Goal: Information Seeking & Learning: Learn about a topic

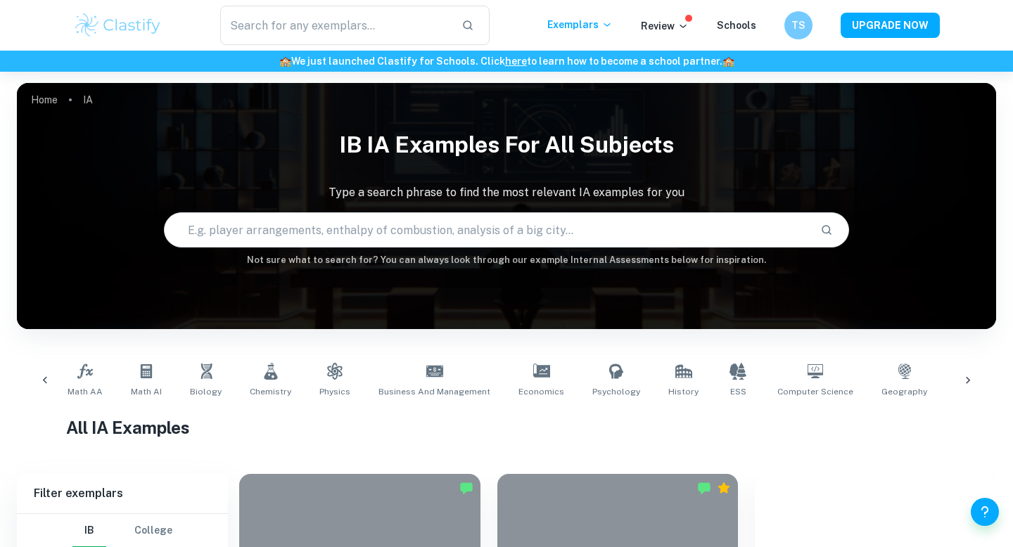
scroll to position [0, 377]
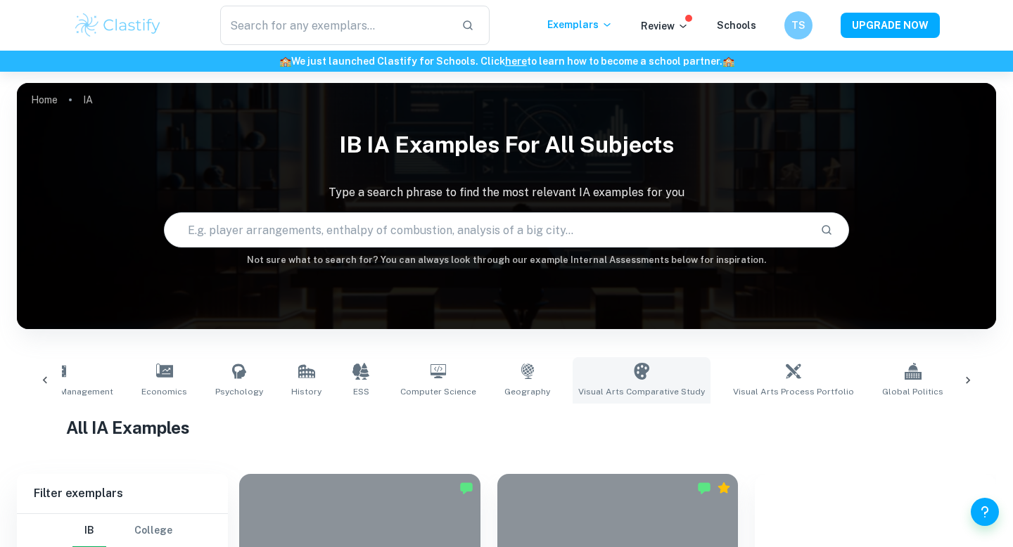
click at [614, 381] on link "Visual Arts Comparative Study" at bounding box center [642, 380] width 138 height 46
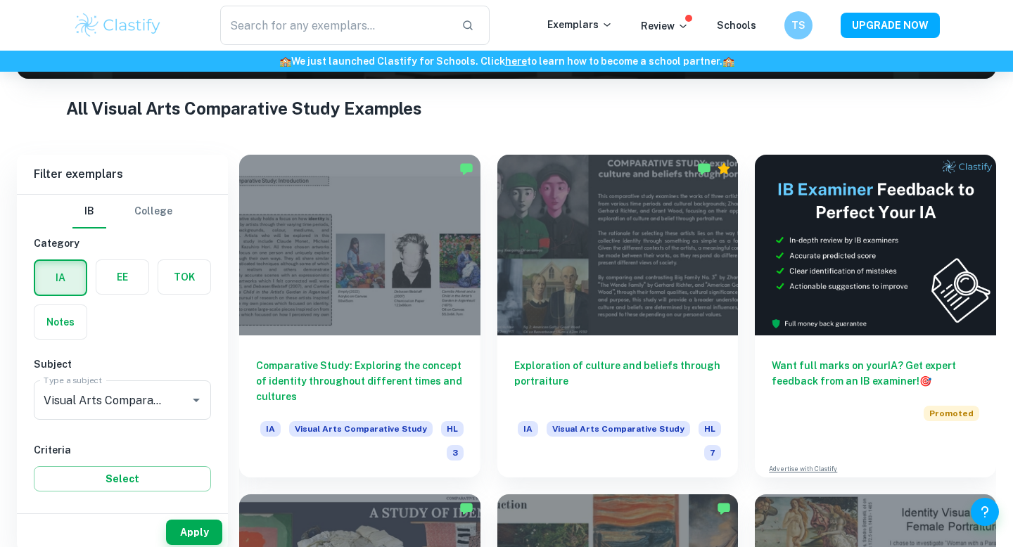
scroll to position [310, 0]
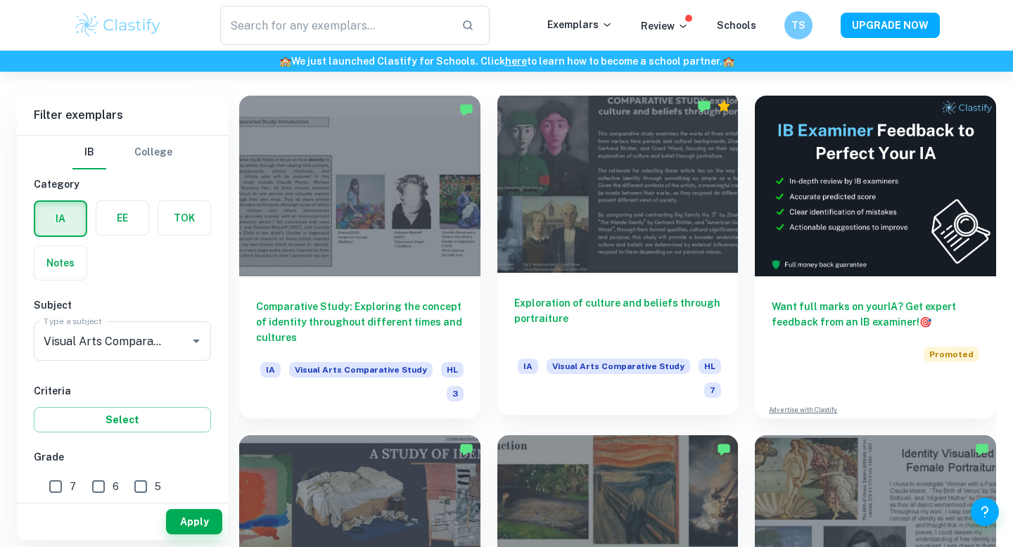
click at [648, 279] on div "Exploration of culture and beliefs through portraiture IA Visual Arts Comparati…" at bounding box center [617, 344] width 241 height 142
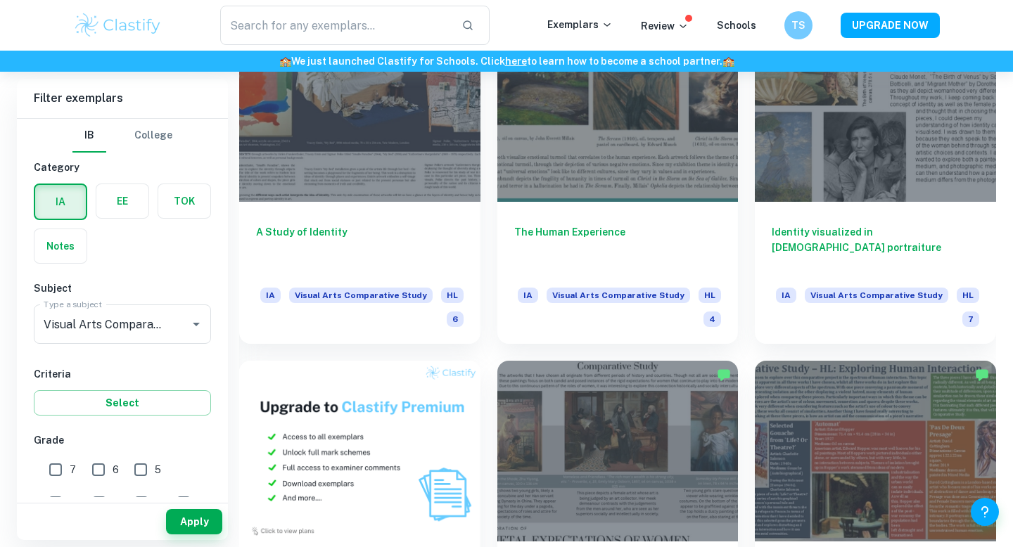
scroll to position [735, 0]
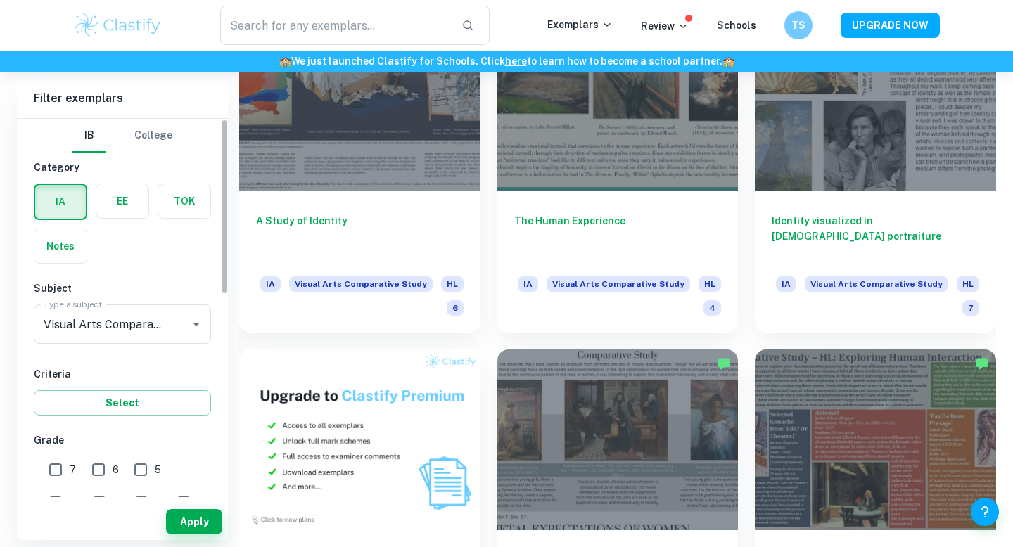
click at [96, 470] on input "6" at bounding box center [98, 470] width 28 height 28
checkbox input "true"
click at [56, 473] on input "7" at bounding box center [56, 470] width 28 height 28
checkbox input "true"
click at [194, 534] on button "Apply" at bounding box center [194, 521] width 56 height 25
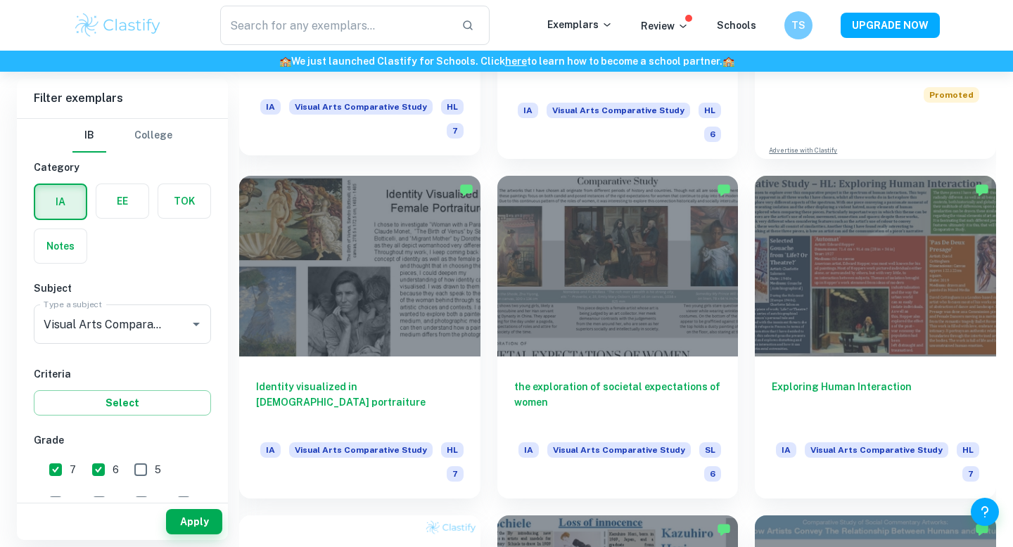
scroll to position [571, 0]
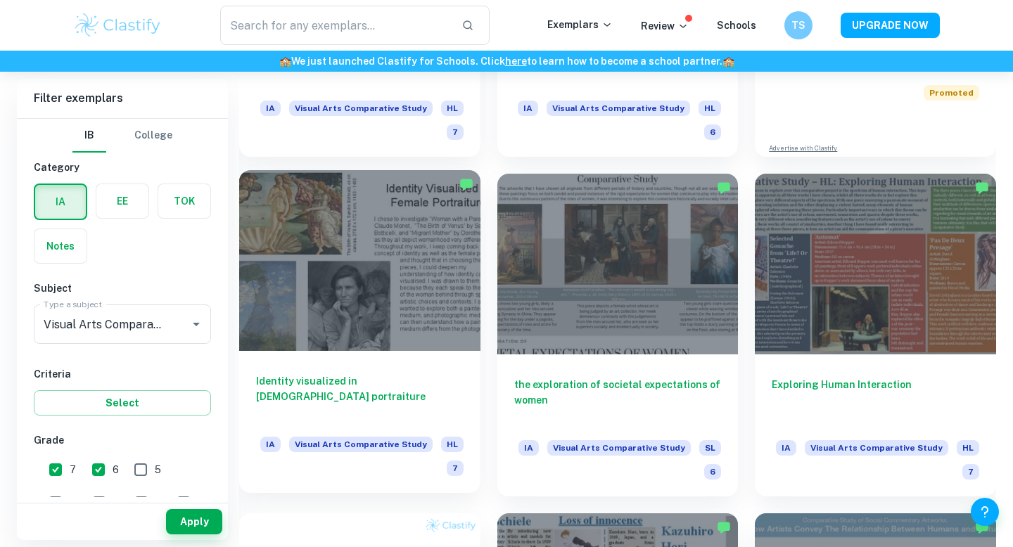
click at [404, 319] on div at bounding box center [359, 260] width 241 height 181
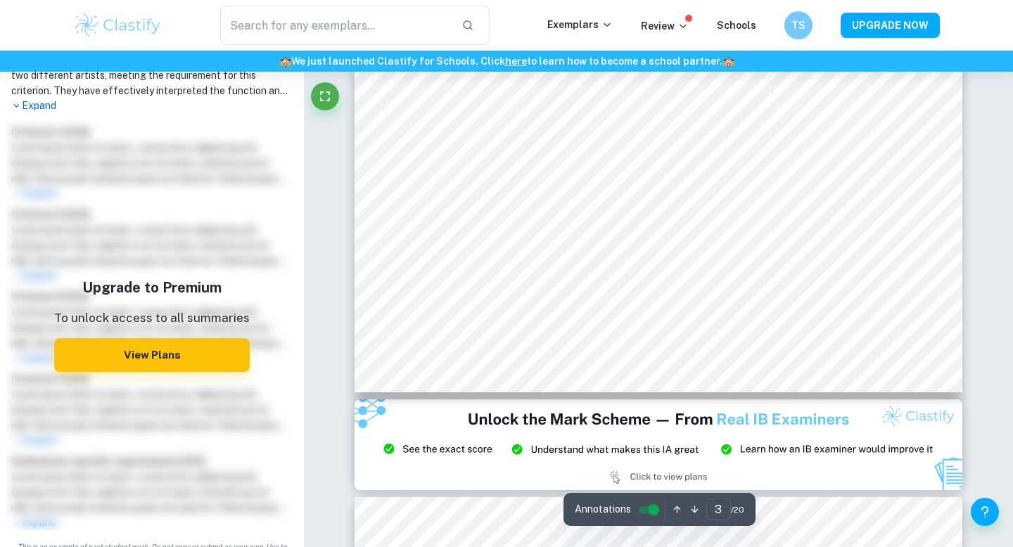
type input "4"
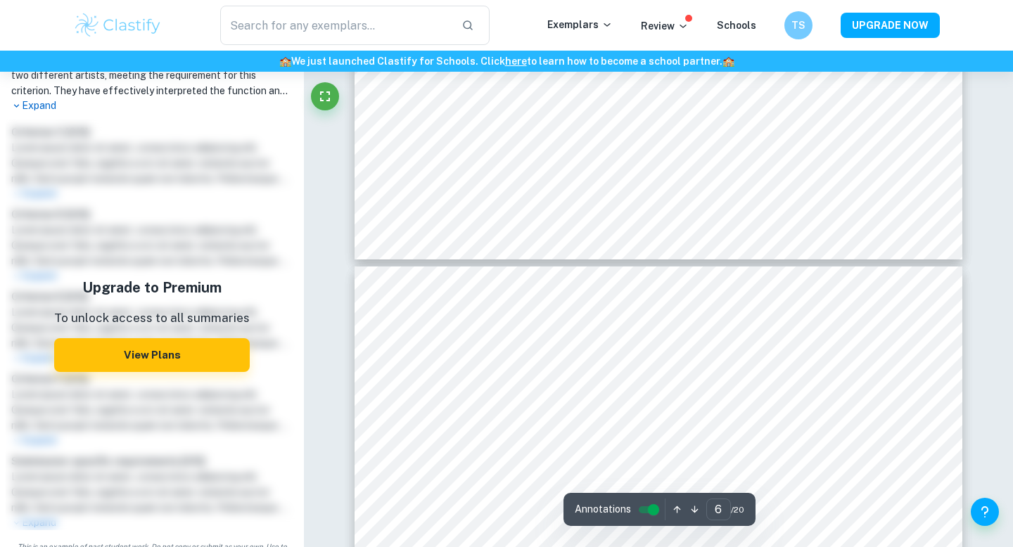
type input "7"
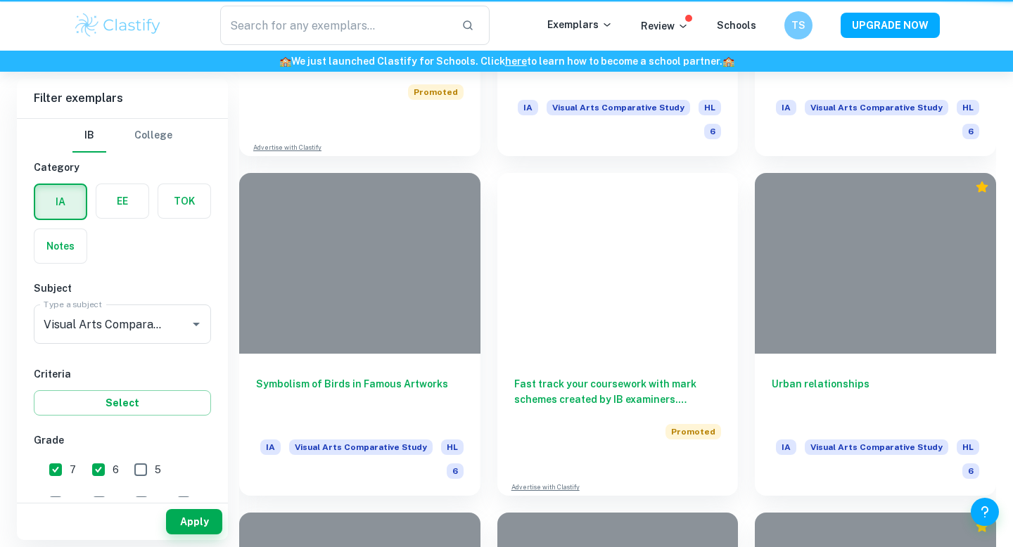
scroll to position [571, 0]
